Goal: Information Seeking & Learning: Learn about a topic

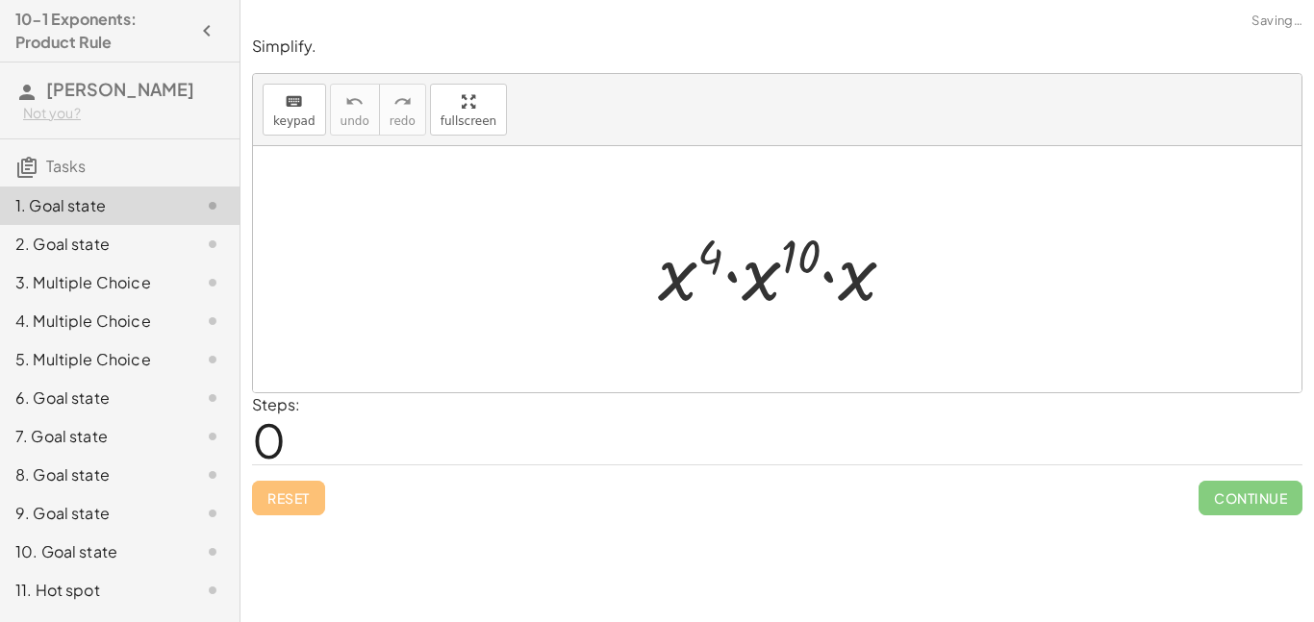
click at [282, 384] on div at bounding box center [777, 269] width 1049 height 246
click at [380, 171] on div at bounding box center [777, 269] width 1049 height 246
click at [558, 221] on div at bounding box center [777, 269] width 1049 height 246
click at [293, 444] on div "Steps: 0" at bounding box center [276, 428] width 48 height 71
click at [271, 442] on span "0" at bounding box center [269, 440] width 34 height 59
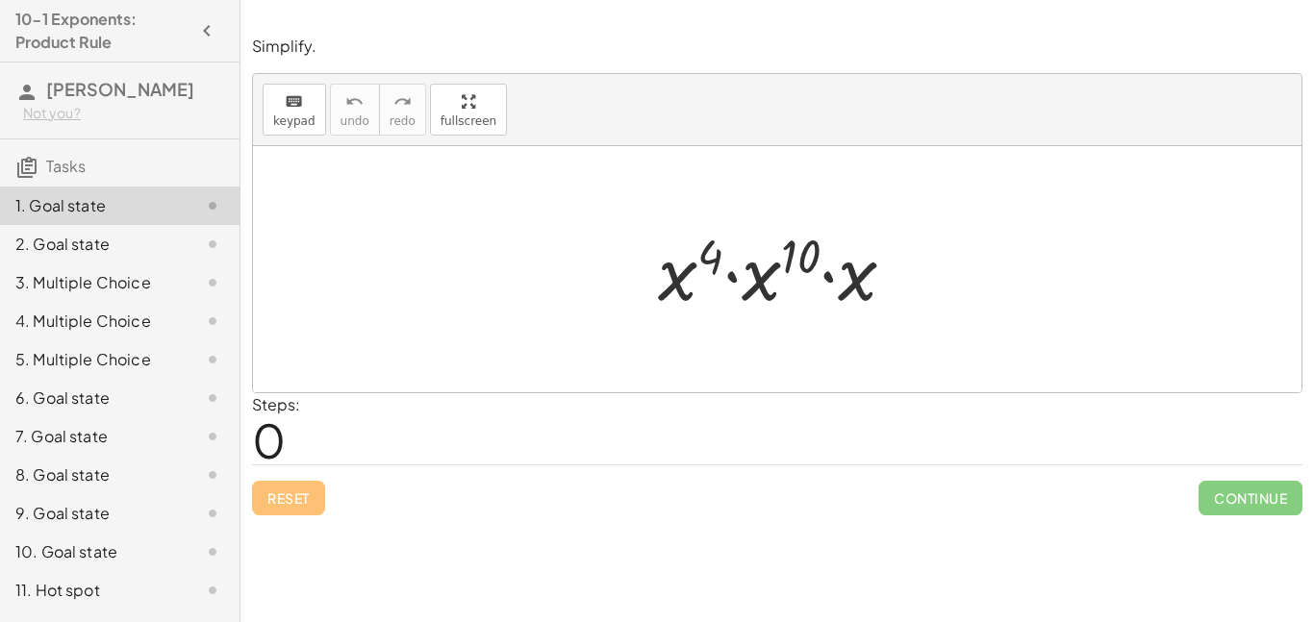
click at [271, 442] on span "0" at bounding box center [269, 440] width 34 height 59
click at [849, 487] on div "Reset Continue" at bounding box center [777, 490] width 1051 height 51
click at [721, 322] on div "· x 4 · x 10 · x" at bounding box center [777, 269] width 296 height 109
click at [280, 115] on span "keypad" at bounding box center [294, 120] width 42 height 13
click at [274, 423] on span "0" at bounding box center [269, 440] width 34 height 59
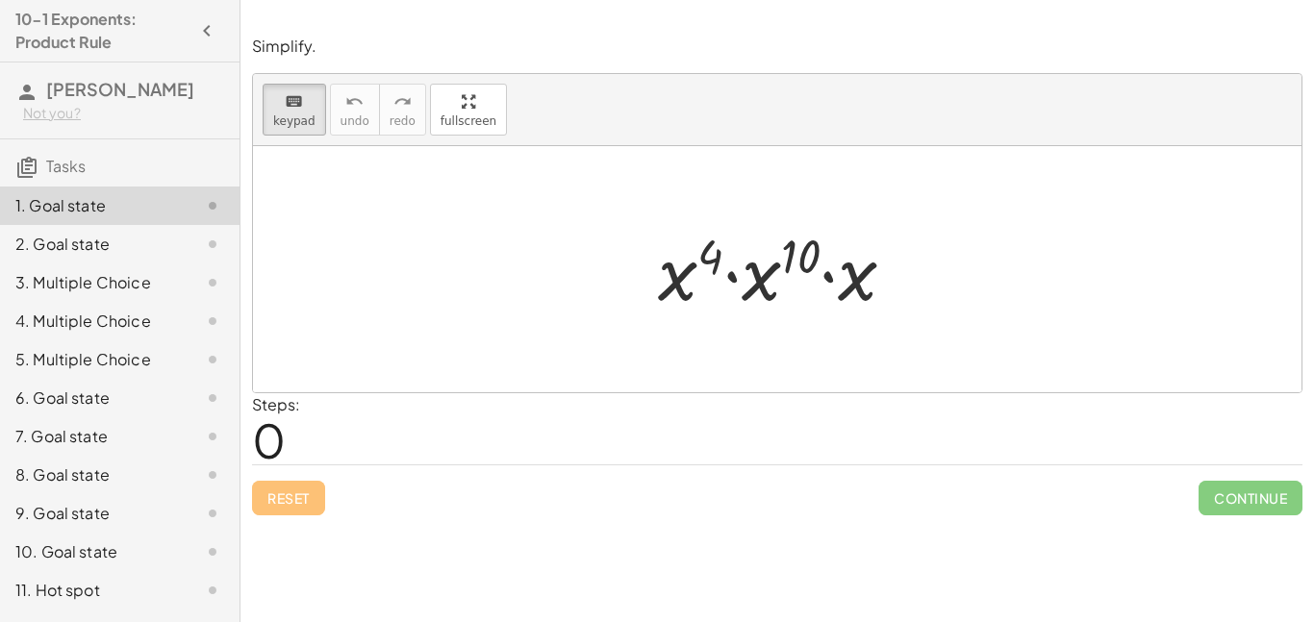
click at [331, 469] on div "Reset Continue" at bounding box center [777, 490] width 1051 height 51
click at [118, 213] on div "1. Goal state" at bounding box center [120, 206] width 240 height 38
click at [715, 294] on div at bounding box center [690, 271] width 65 height 89
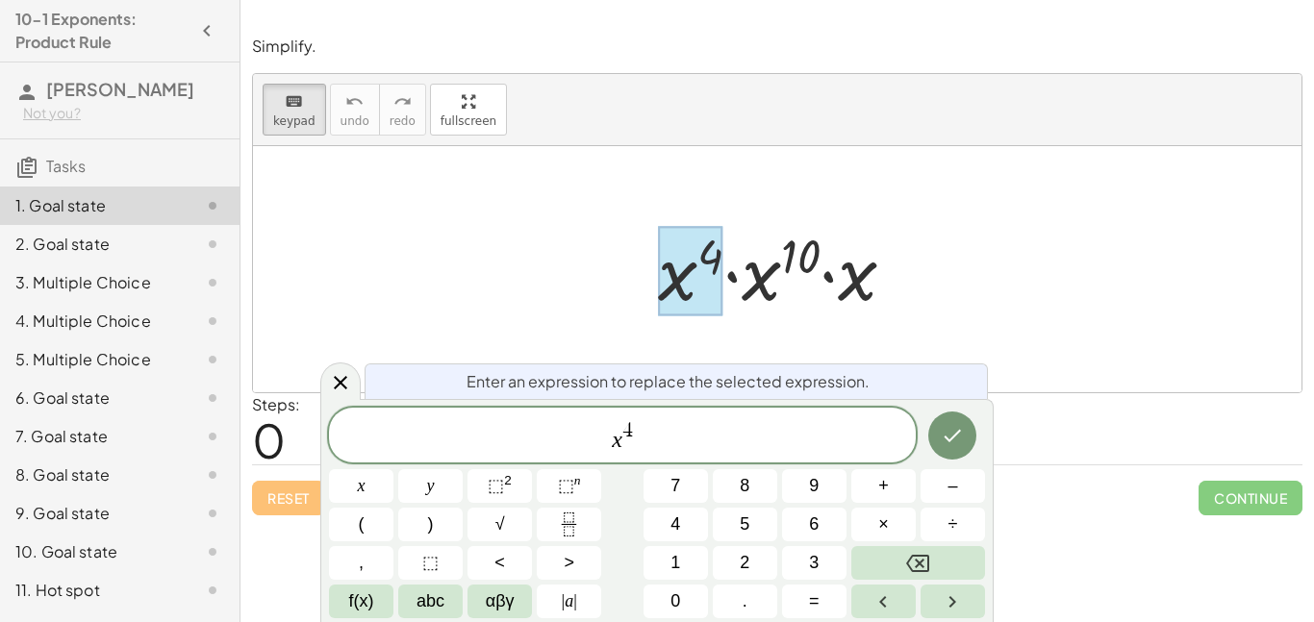
click at [716, 295] on div at bounding box center [690, 271] width 65 height 89
click at [602, 275] on div at bounding box center [777, 269] width 1049 height 246
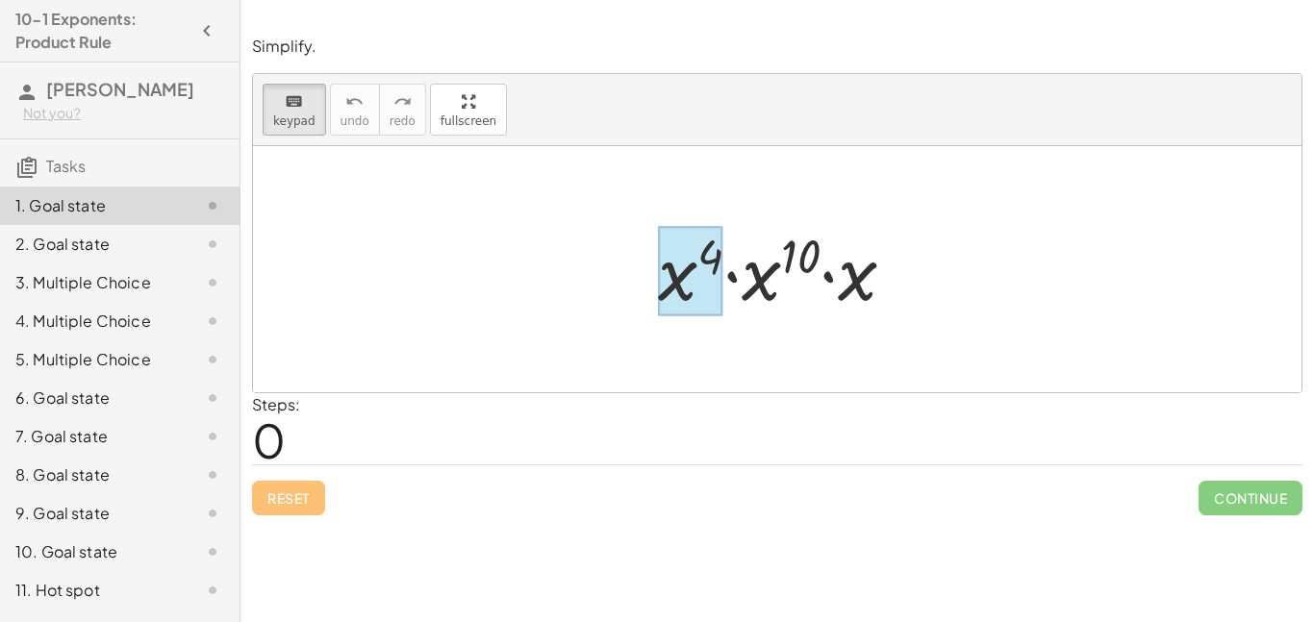
drag, startPoint x: 861, startPoint y: 292, endPoint x: 722, endPoint y: 278, distance: 140.2
click at [722, 278] on div at bounding box center [690, 271] width 65 height 89
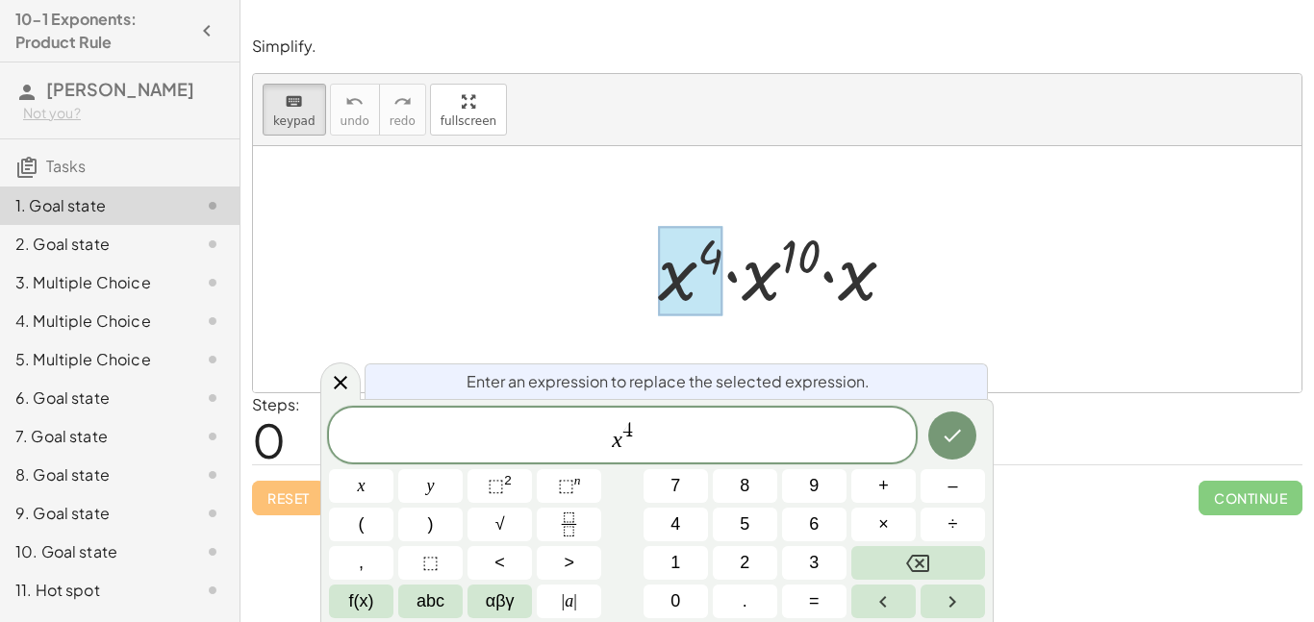
click at [876, 270] on div at bounding box center [784, 269] width 272 height 99
click at [861, 273] on div at bounding box center [784, 269] width 272 height 99
click at [909, 346] on div at bounding box center [777, 269] width 1049 height 246
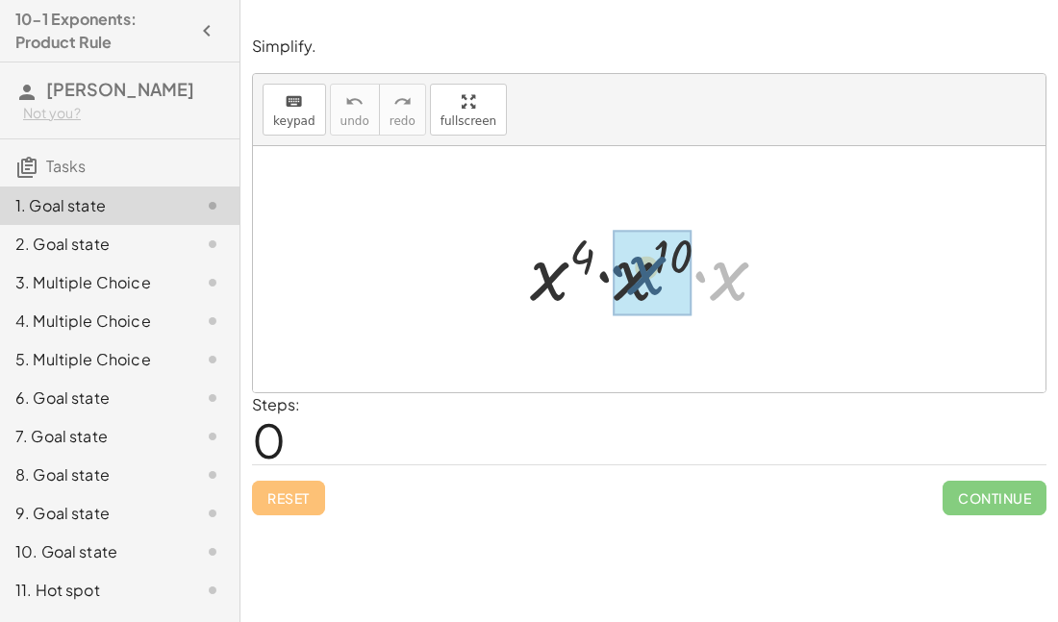
drag, startPoint x: 717, startPoint y: 292, endPoint x: 621, endPoint y: 288, distance: 96.3
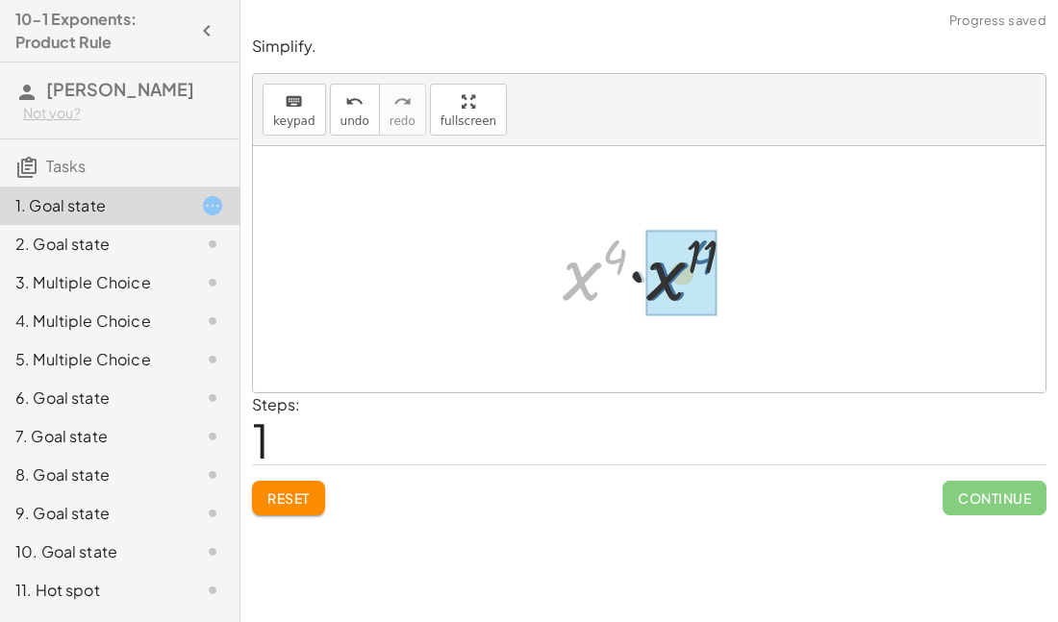
drag, startPoint x: 571, startPoint y: 273, endPoint x: 663, endPoint y: 273, distance: 91.4
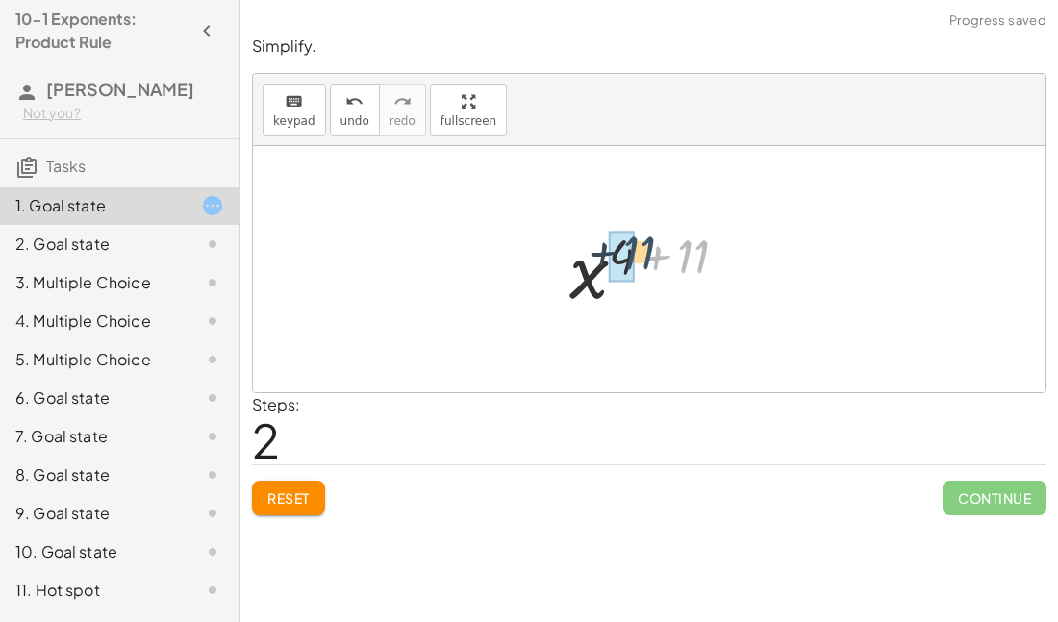
drag, startPoint x: 690, startPoint y: 270, endPoint x: 625, endPoint y: 266, distance: 64.6
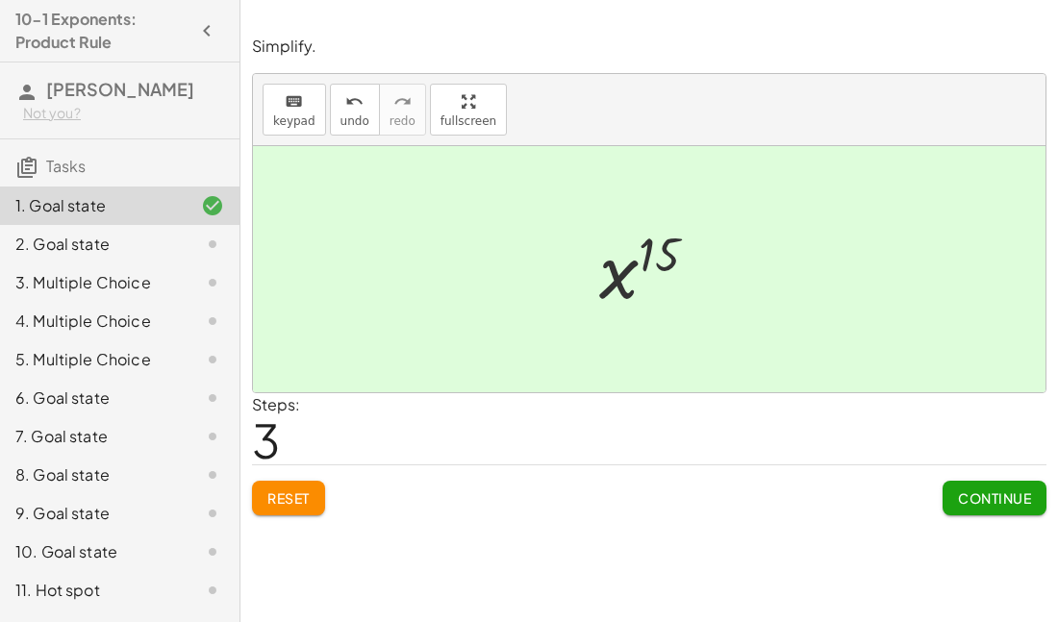
click at [1018, 494] on span "Continue" at bounding box center [994, 498] width 73 height 17
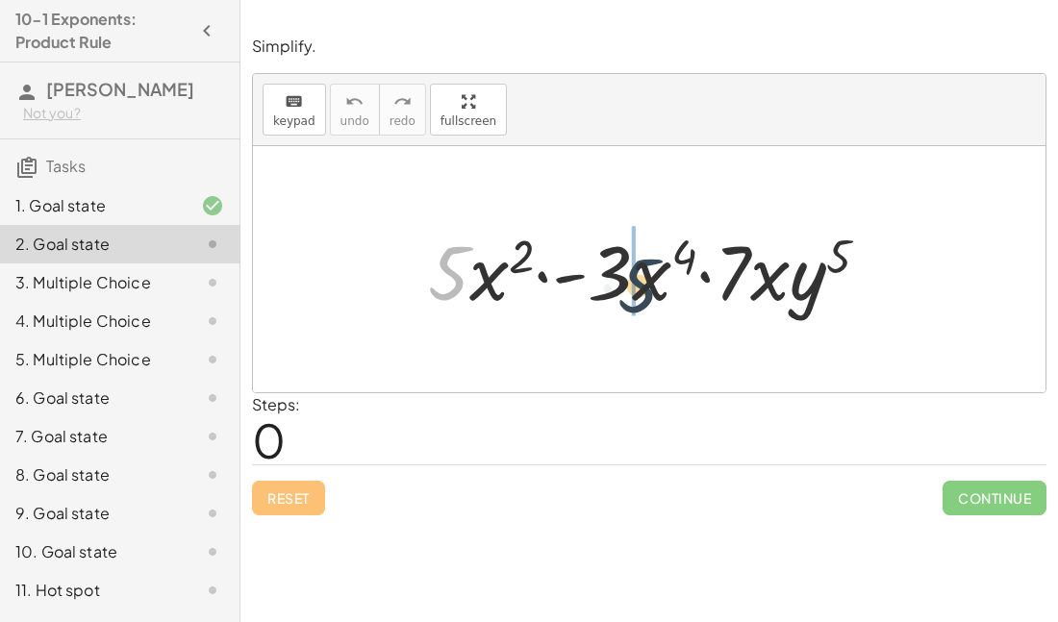
drag, startPoint x: 464, startPoint y: 282, endPoint x: 687, endPoint y: 296, distance: 223.7
click at [687, 296] on div at bounding box center [656, 269] width 476 height 99
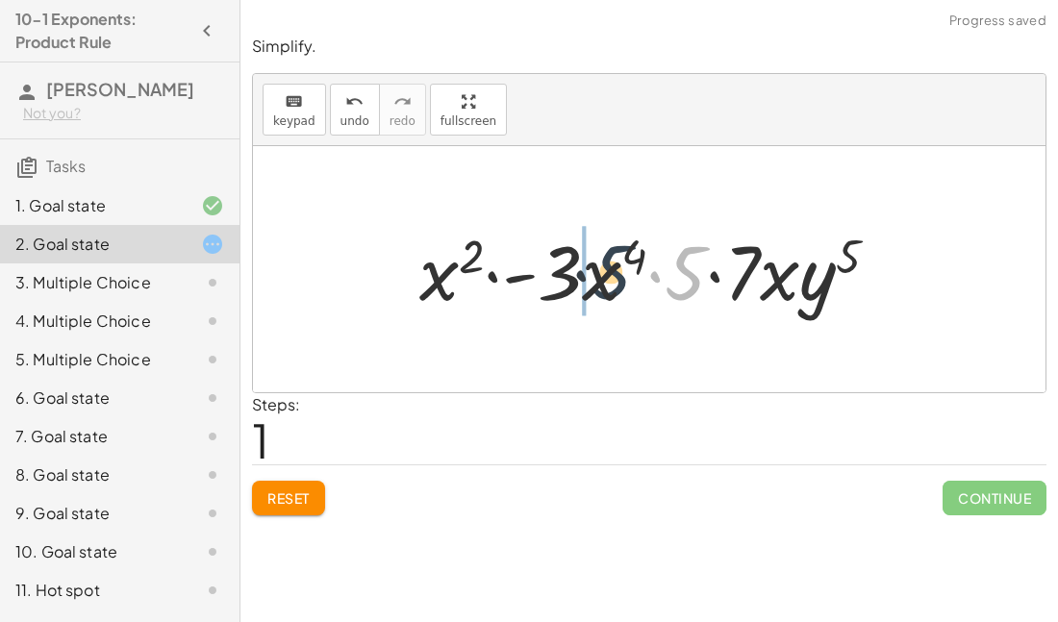
drag, startPoint x: 680, startPoint y: 280, endPoint x: 589, endPoint y: 278, distance: 91.4
click at [589, 278] on div at bounding box center [657, 269] width 494 height 99
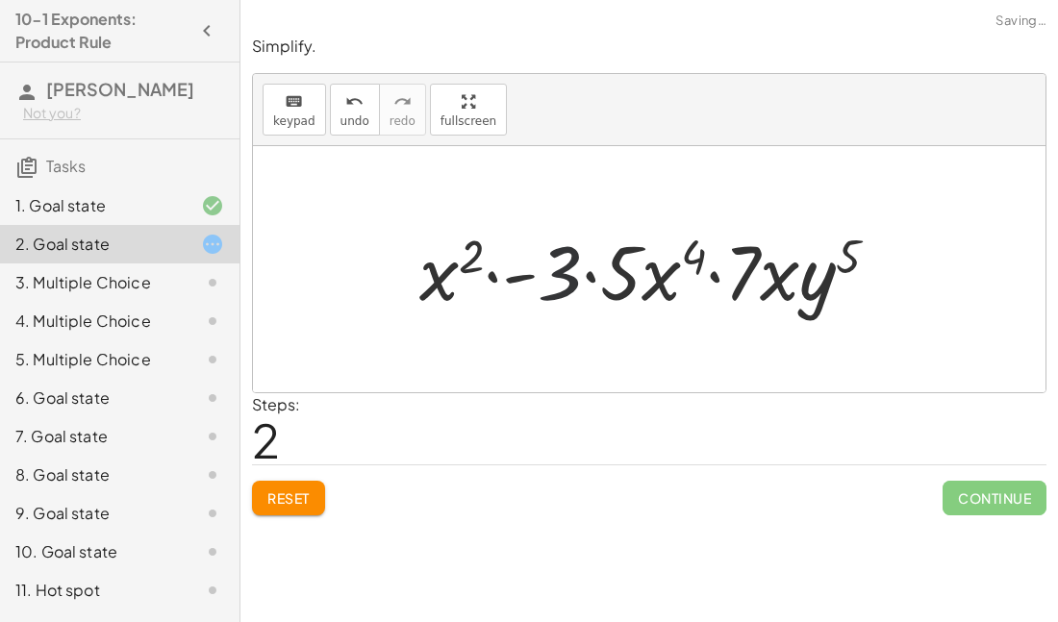
drag, startPoint x: 552, startPoint y: 278, endPoint x: 567, endPoint y: 277, distance: 14.5
click at [567, 277] on div at bounding box center [657, 269] width 494 height 99
drag, startPoint x: 442, startPoint y: 272, endPoint x: 697, endPoint y: 282, distance: 256.1
click at [697, 282] on div at bounding box center [657, 269] width 494 height 99
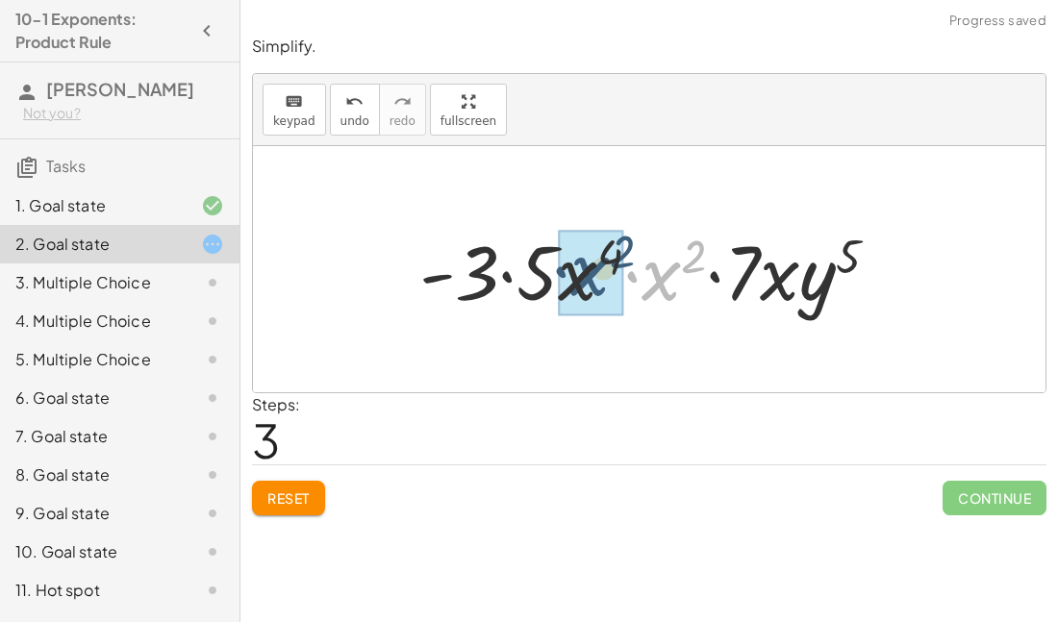
drag, startPoint x: 665, startPoint y: 280, endPoint x: 592, endPoint y: 275, distance: 73.3
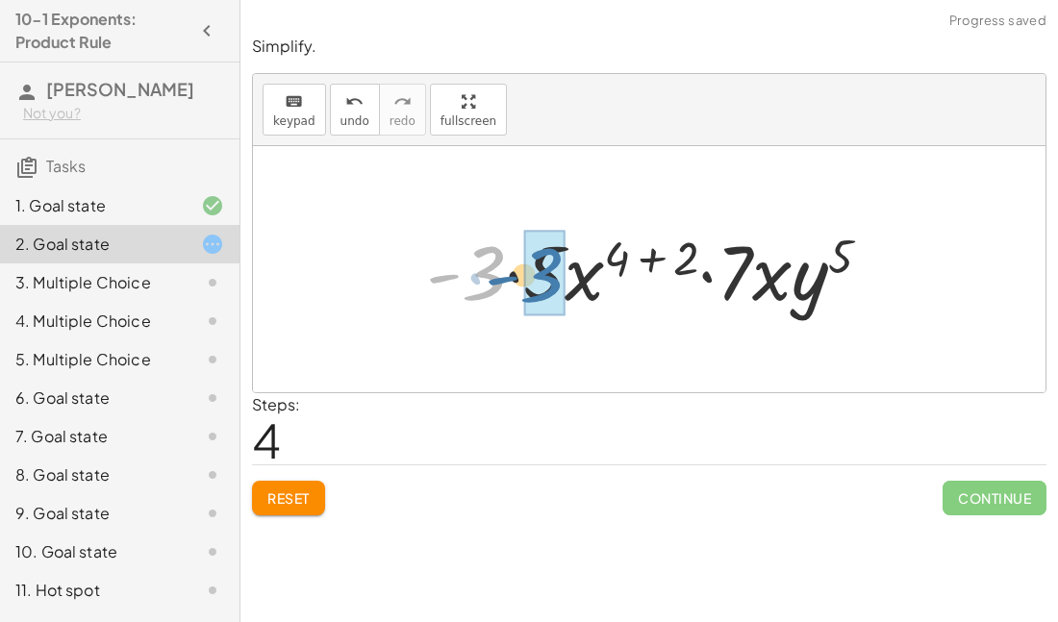
drag, startPoint x: 474, startPoint y: 282, endPoint x: 534, endPoint y: 284, distance: 59.7
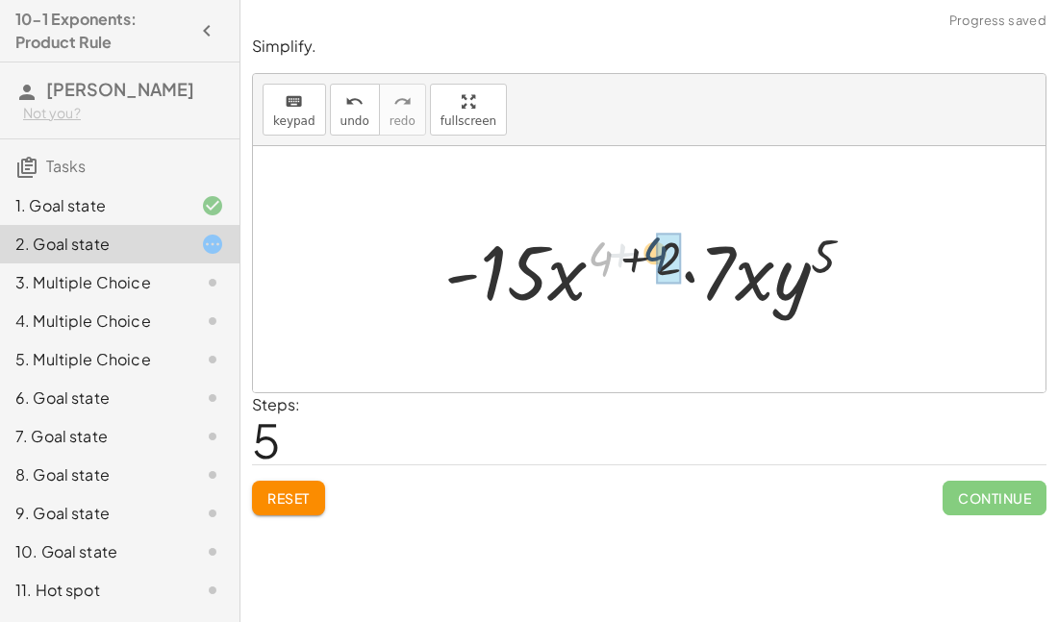
drag, startPoint x: 603, startPoint y: 266, endPoint x: 667, endPoint y: 262, distance: 63.7
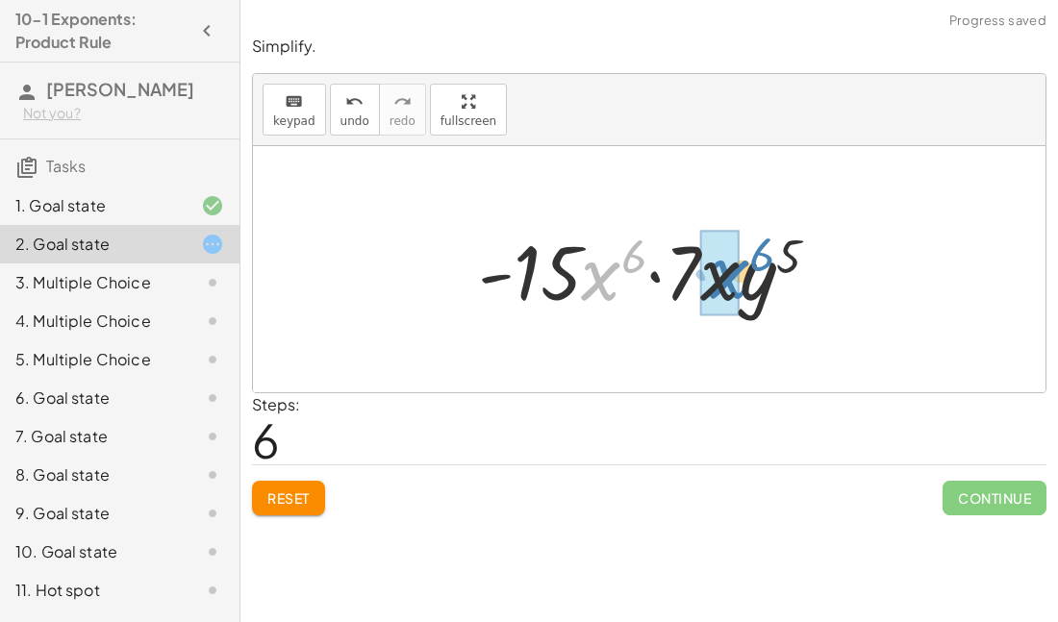
drag, startPoint x: 592, startPoint y: 293, endPoint x: 718, endPoint y: 292, distance: 126.0
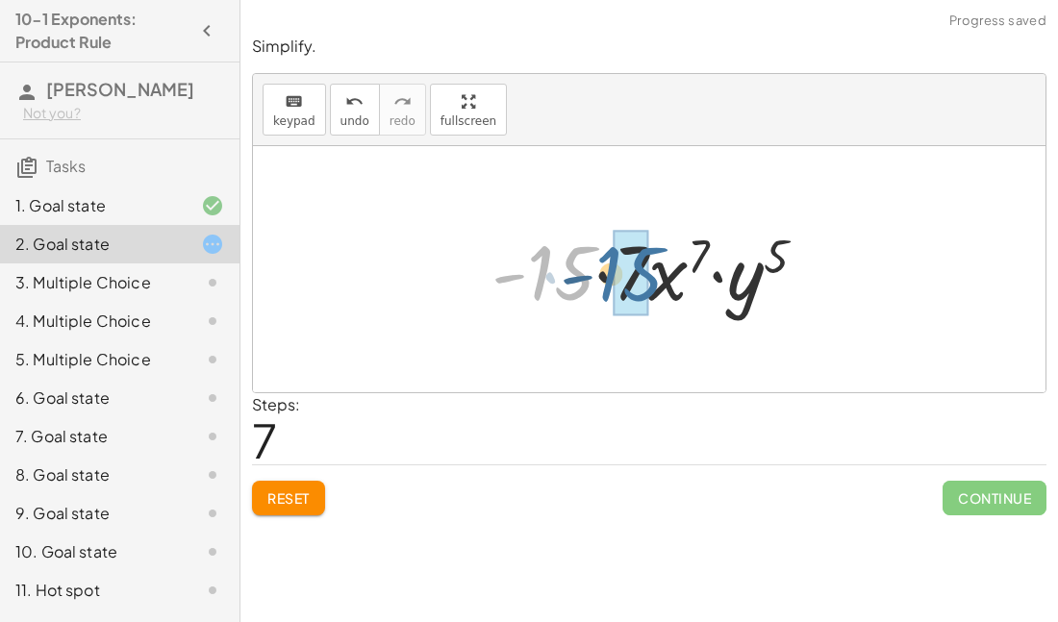
drag, startPoint x: 569, startPoint y: 282, endPoint x: 640, endPoint y: 283, distance: 71.2
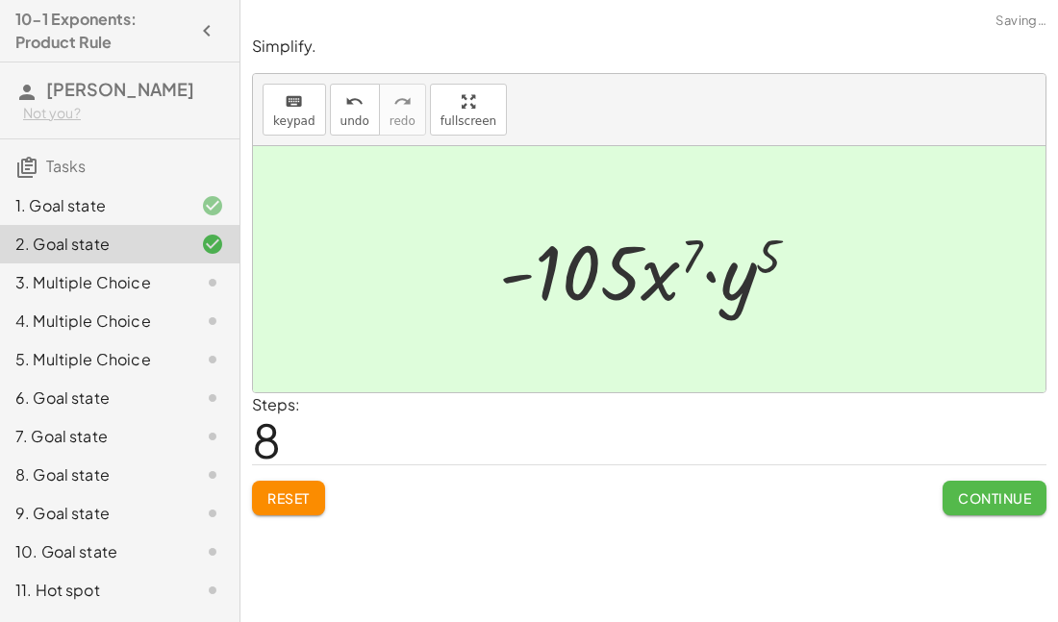
click at [961, 497] on span "Continue" at bounding box center [994, 498] width 73 height 17
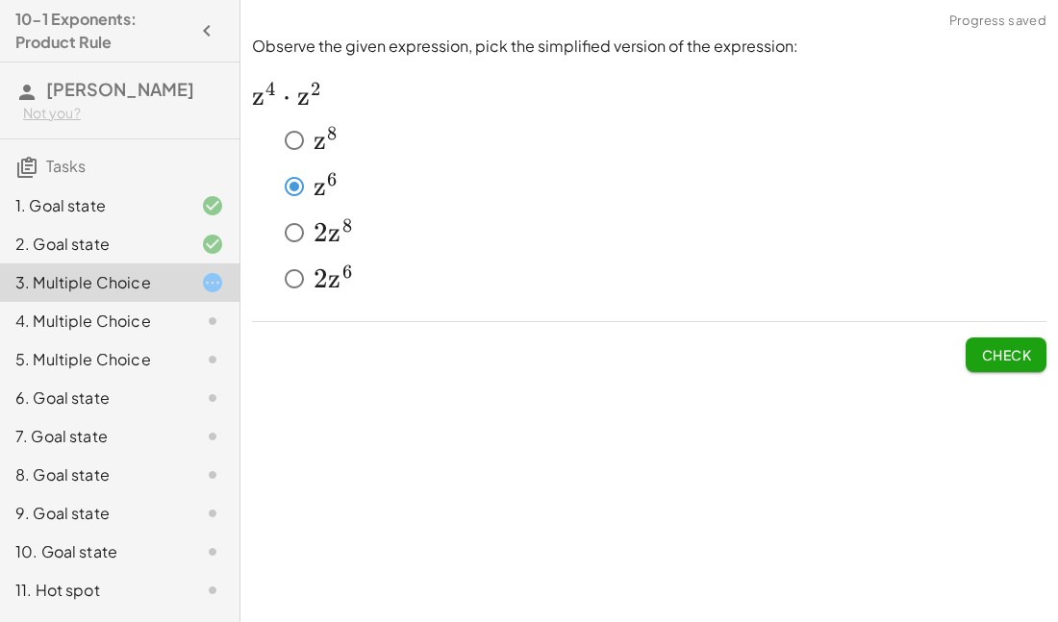
click at [990, 353] on span "Check" at bounding box center [1006, 354] width 50 height 17
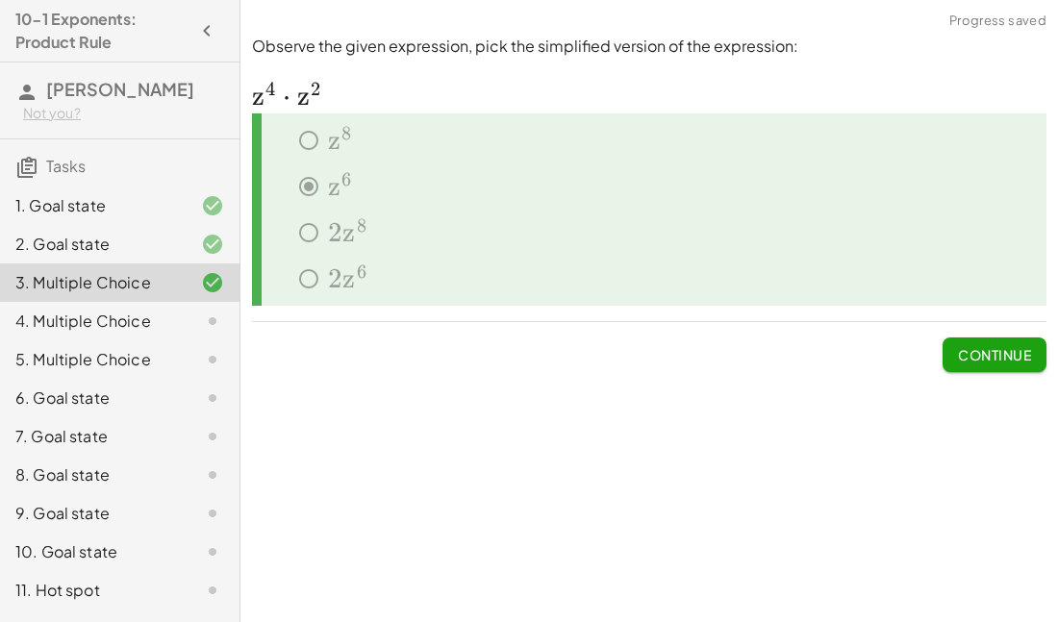
click at [990, 353] on span "Continue" at bounding box center [994, 354] width 73 height 17
